Goal: Task Accomplishment & Management: Manage account settings

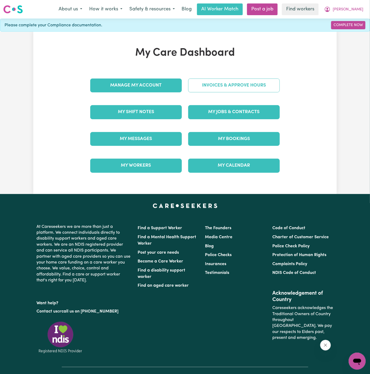
click at [235, 89] on link "Invoices & Approve Hours" at bounding box center [234, 86] width 92 height 14
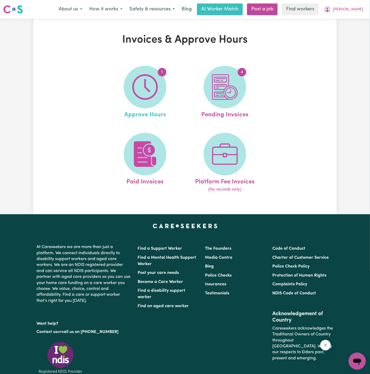
click at [167, 82] on link "1 Approve Hours" at bounding box center [145, 93] width 77 height 54
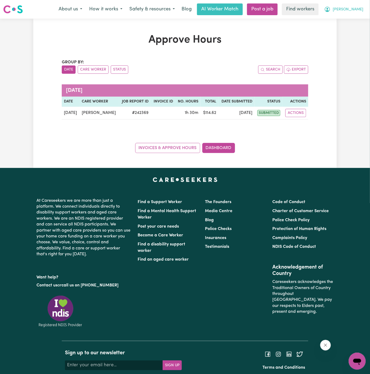
click at [360, 7] on span "[PERSON_NAME]" at bounding box center [348, 10] width 31 height 6
click at [350, 19] on link "My Dashboard" at bounding box center [346, 21] width 42 height 10
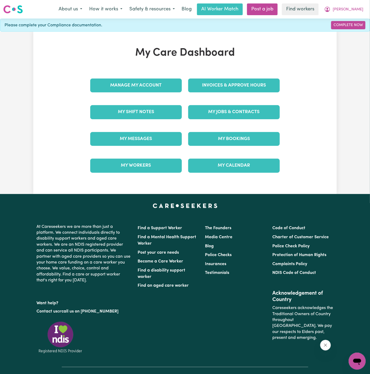
click at [233, 103] on div "My Jobs & Contracts" at bounding box center [234, 112] width 98 height 27
click at [229, 116] on link "My Jobs & Contracts" at bounding box center [234, 112] width 92 height 14
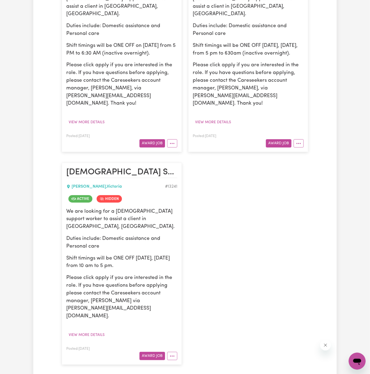
scroll to position [721, 0]
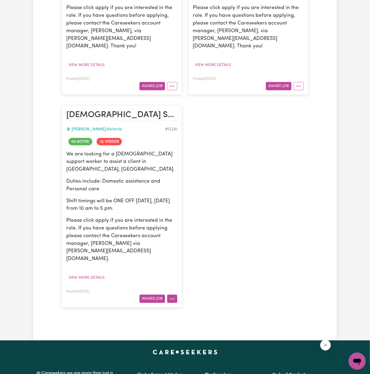
click at [175, 297] on icon "More options" at bounding box center [172, 299] width 5 height 5
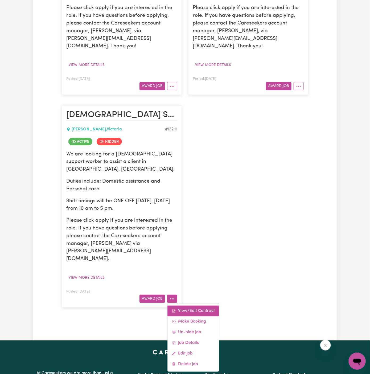
click at [190, 306] on link "View/Edit Contract" at bounding box center [194, 311] width 52 height 11
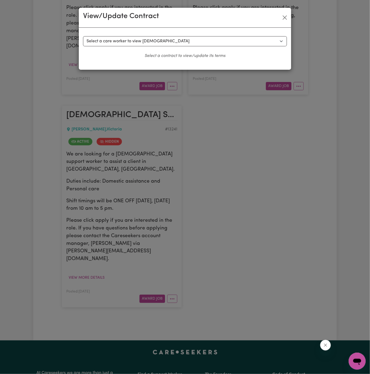
click at [159, 46] on div "Select a contract to view Select a care worker to view [DEMOGRAPHIC_DATA] #9623…" at bounding box center [185, 47] width 204 height 23
click at [159, 40] on select "Select a care worker to view [DEMOGRAPHIC_DATA] #9623 - [PERSON_NAME] - (contra…" at bounding box center [185, 41] width 204 height 10
select select "9359"
click at [83, 36] on select "Select a care worker to view [DEMOGRAPHIC_DATA] #9623 - [PERSON_NAME] - (contra…" at bounding box center [185, 41] width 204 height 10
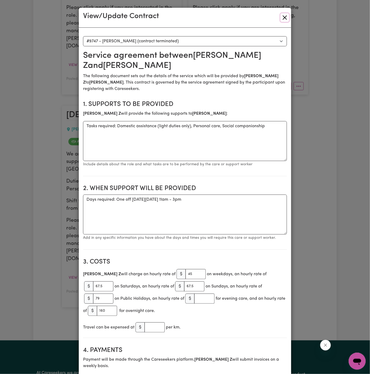
click at [287, 14] on button "Close" at bounding box center [285, 17] width 9 height 9
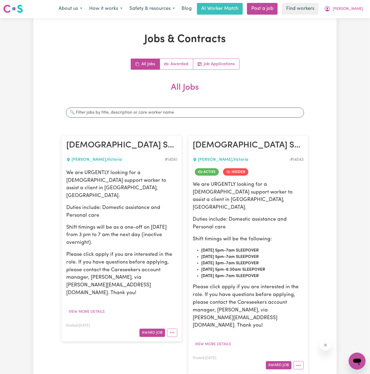
scroll to position [0, 0]
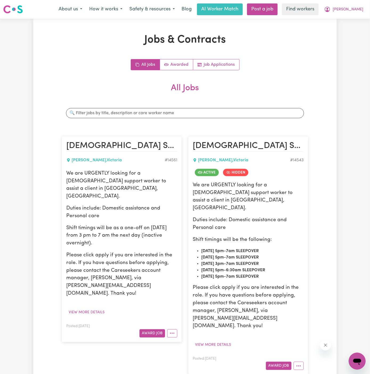
click at [357, 8] on span "[PERSON_NAME]" at bounding box center [348, 10] width 31 height 6
click at [353, 31] on link "Logout" at bounding box center [346, 31] width 42 height 10
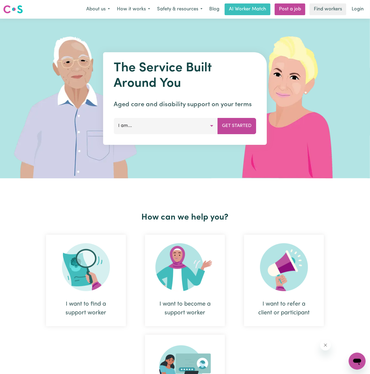
click at [356, 2] on nav "Menu About us How it works Safety & resources Blog AI Worker Match Post a job F…" at bounding box center [185, 9] width 370 height 19
click at [358, 12] on link "Login" at bounding box center [358, 9] width 18 height 12
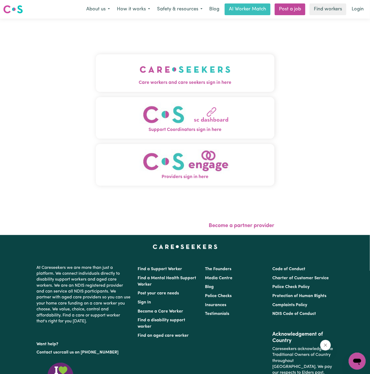
click at [244, 93] on div "Care workers and care seekers sign in here Support Coordinators sign in here Pr…" at bounding box center [185, 122] width 179 height 187
click at [221, 83] on span "Care workers and care seekers sign in here" at bounding box center [185, 82] width 179 height 7
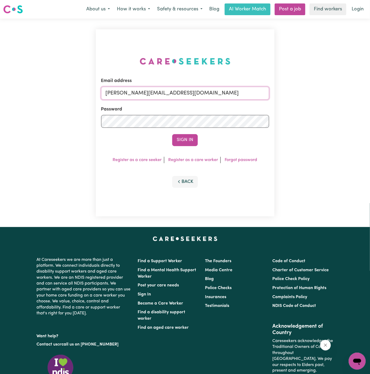
click at [193, 87] on input "[PERSON_NAME][EMAIL_ADDRESS][DOMAIN_NAME]" at bounding box center [185, 93] width 168 height 13
drag, startPoint x: 133, startPoint y: 95, endPoint x: 355, endPoint y: 93, distance: 221.8
click at [355, 93] on div "Email address [EMAIL_ADDRESS][DOMAIN_NAME] Password Sign In Register as a care …" at bounding box center [185, 123] width 370 height 209
type input "[EMAIL_ADDRESS][DOMAIN_NAME]"
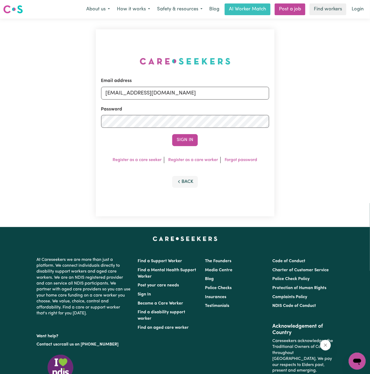
click at [172, 134] on button "Sign In" at bounding box center [185, 140] width 26 height 12
